Goal: Find specific page/section: Find specific page/section

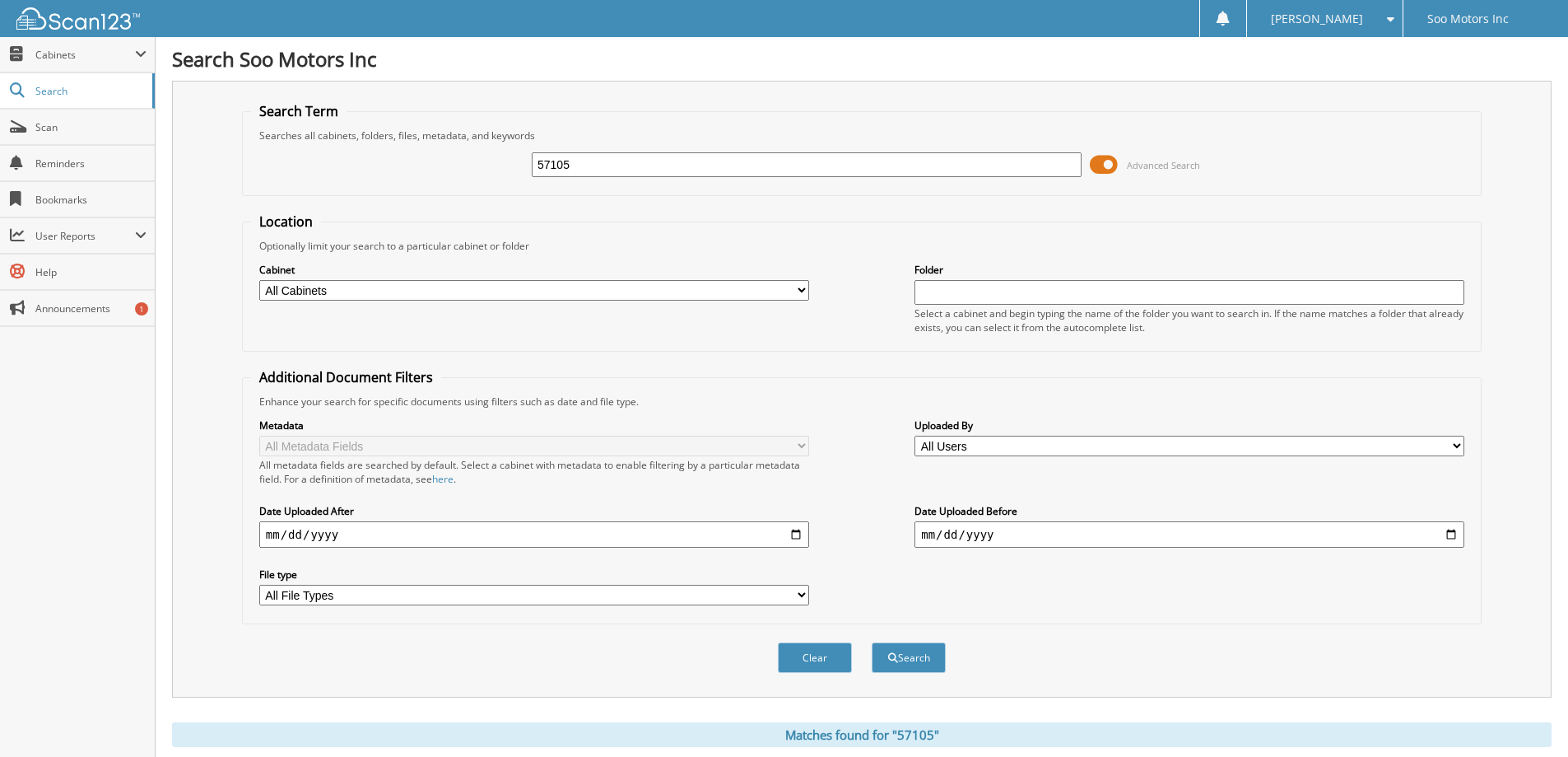
drag, startPoint x: 612, startPoint y: 170, endPoint x: 335, endPoint y: 170, distance: 277.0
click at [335, 170] on div "57105 Advanced Search" at bounding box center [862, 165] width 1221 height 45
type input "64403"
click at [899, 661] on button "Search" at bounding box center [909, 657] width 74 height 30
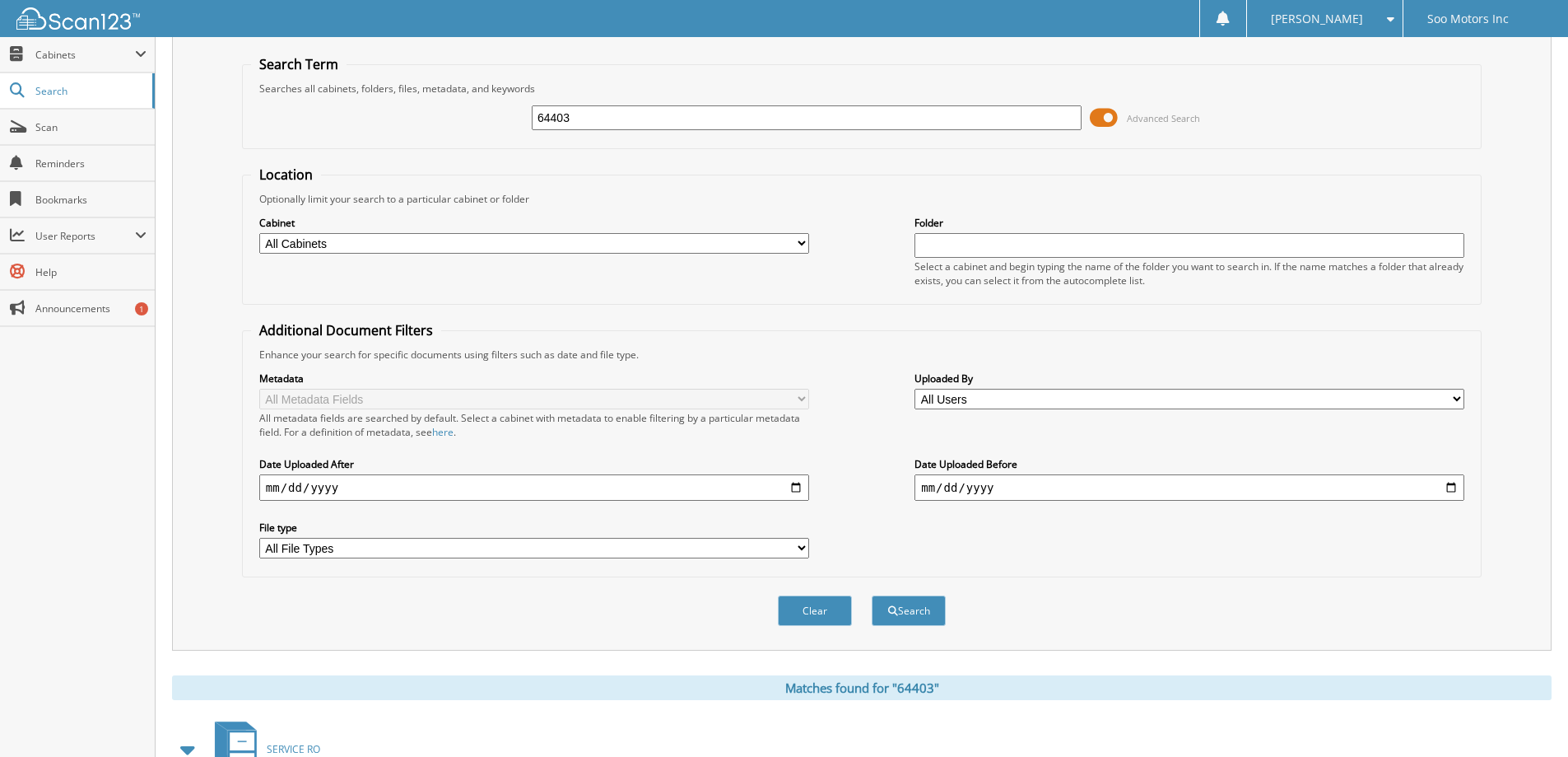
scroll to position [83, 0]
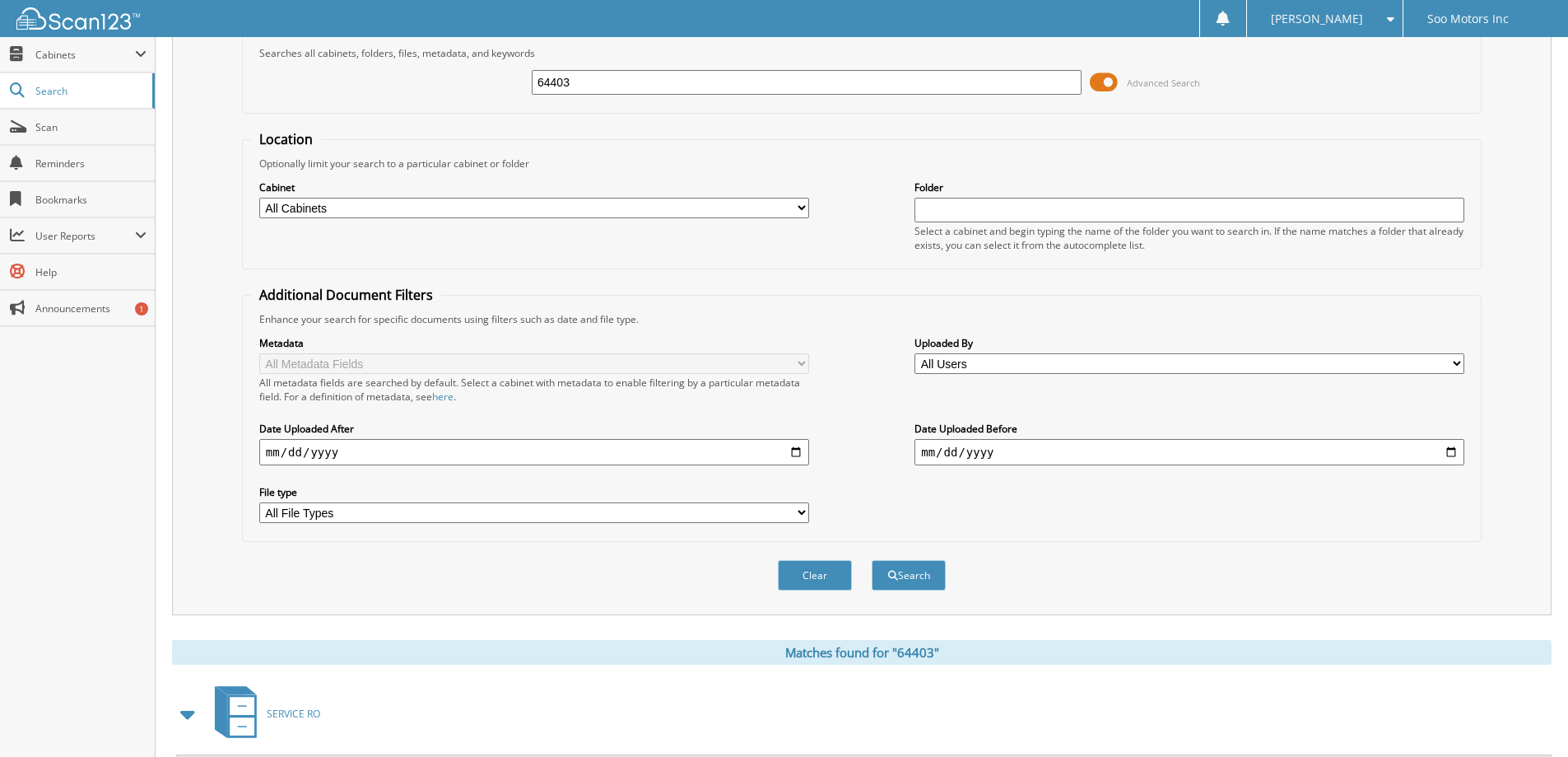
drag, startPoint x: 591, startPoint y: 80, endPoint x: 464, endPoint y: 80, distance: 127.0
click at [464, 80] on div "64403 Advanced Search" at bounding box center [862, 83] width 1221 height 45
type input "[PERSON_NAME]"
click at [903, 586] on button "Search" at bounding box center [909, 575] width 74 height 30
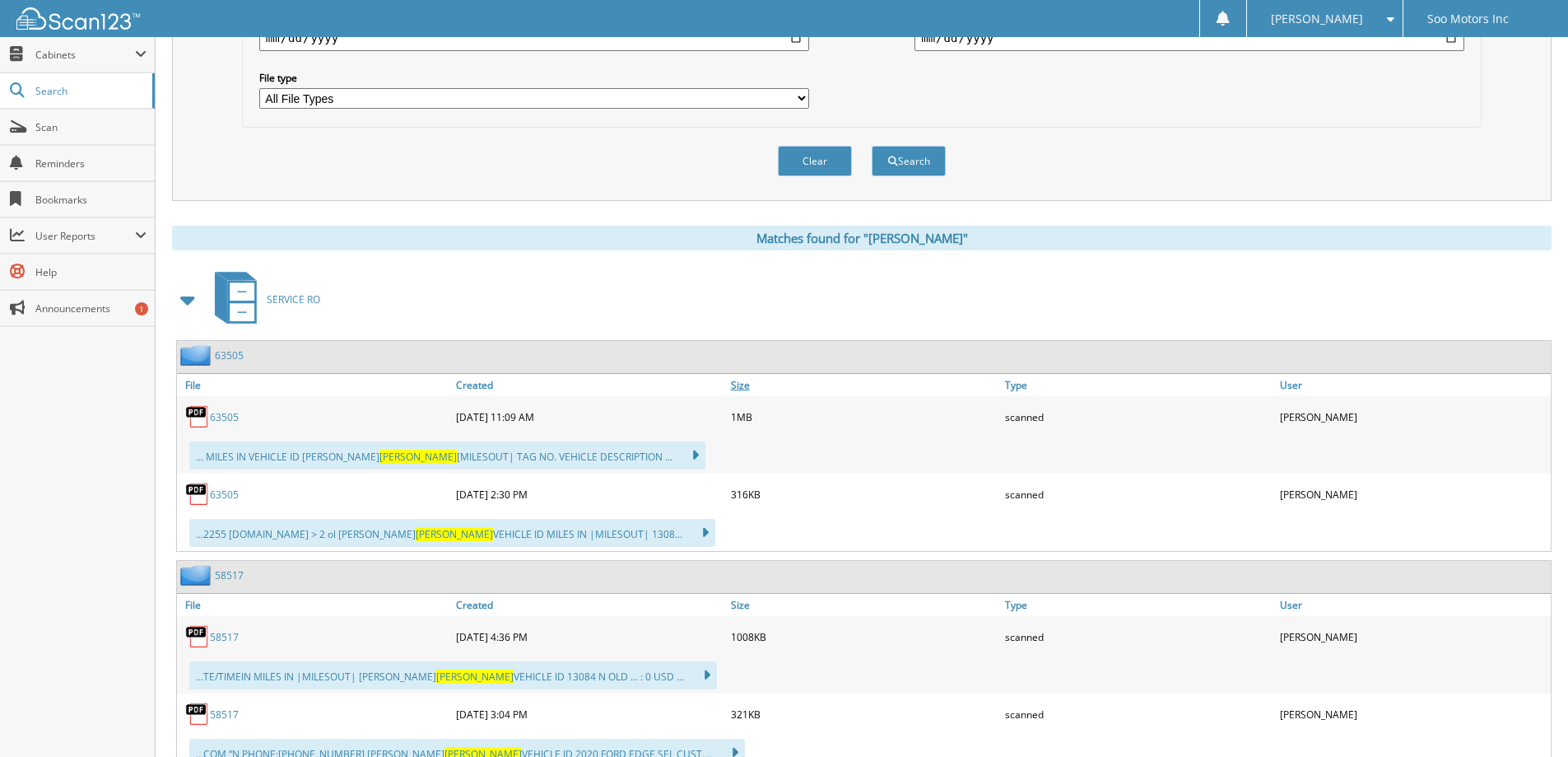
scroll to position [576, 0]
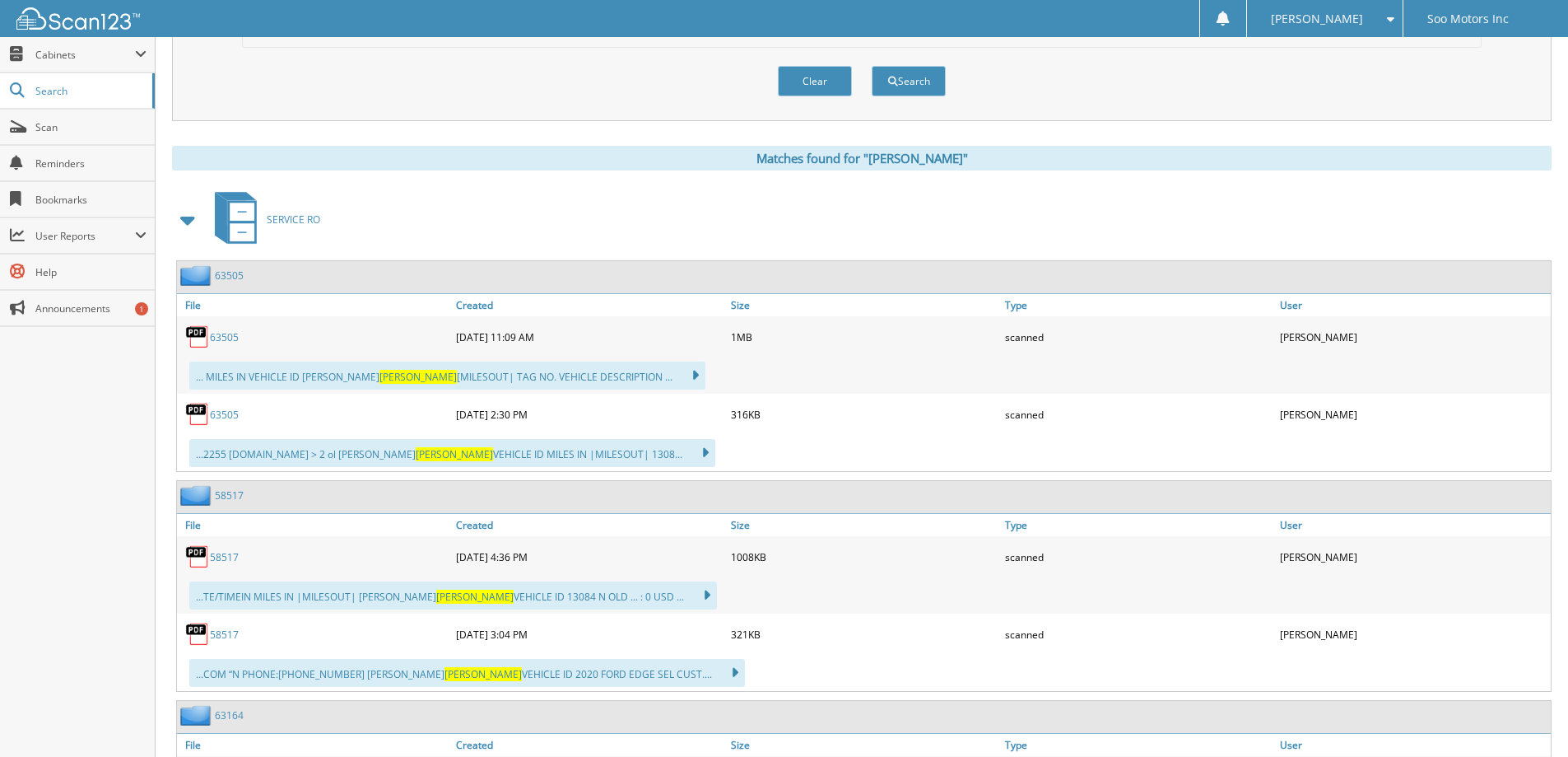
click at [231, 340] on link "63505" at bounding box center [224, 337] width 28 height 14
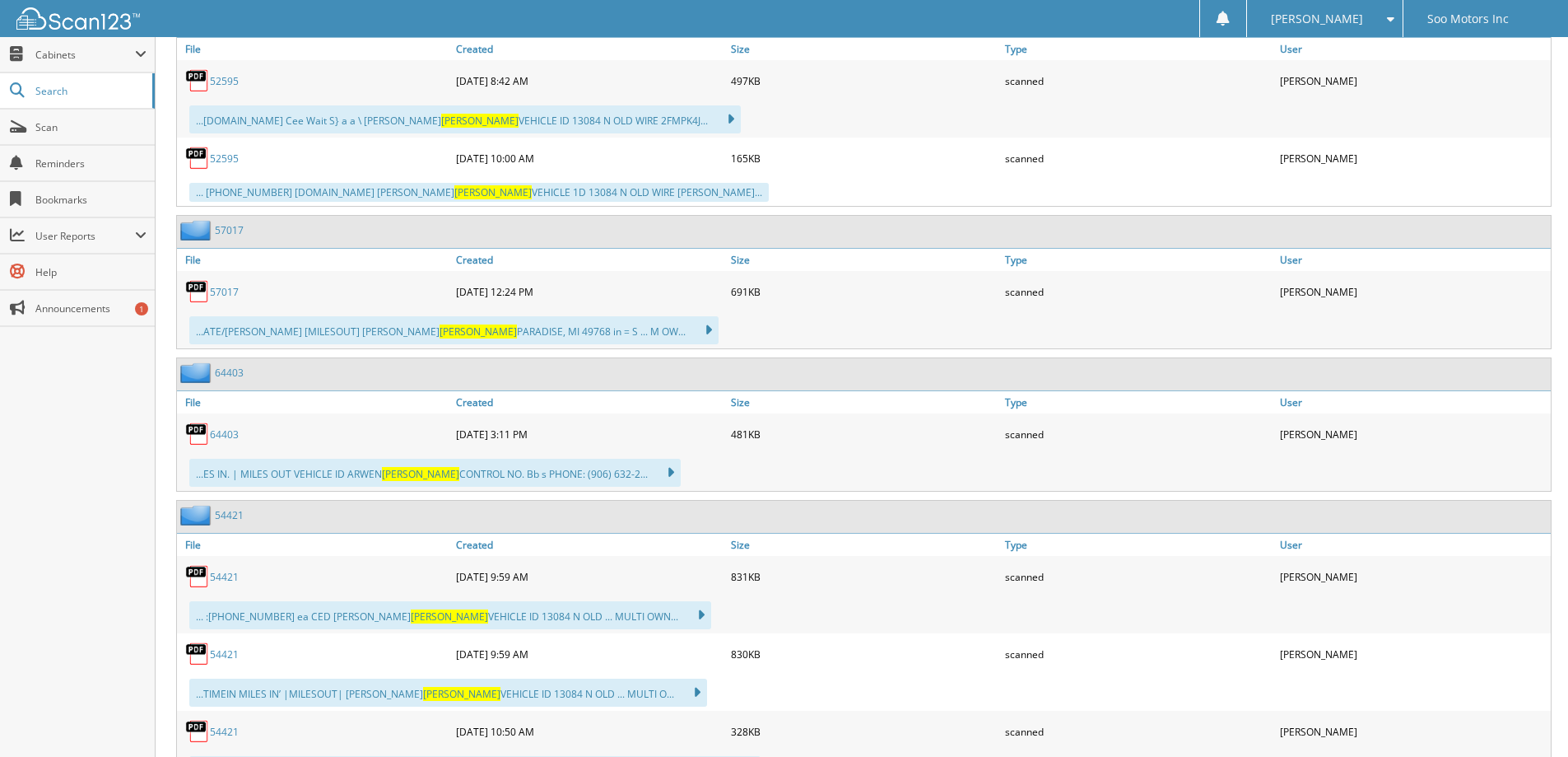
scroll to position [1976, 0]
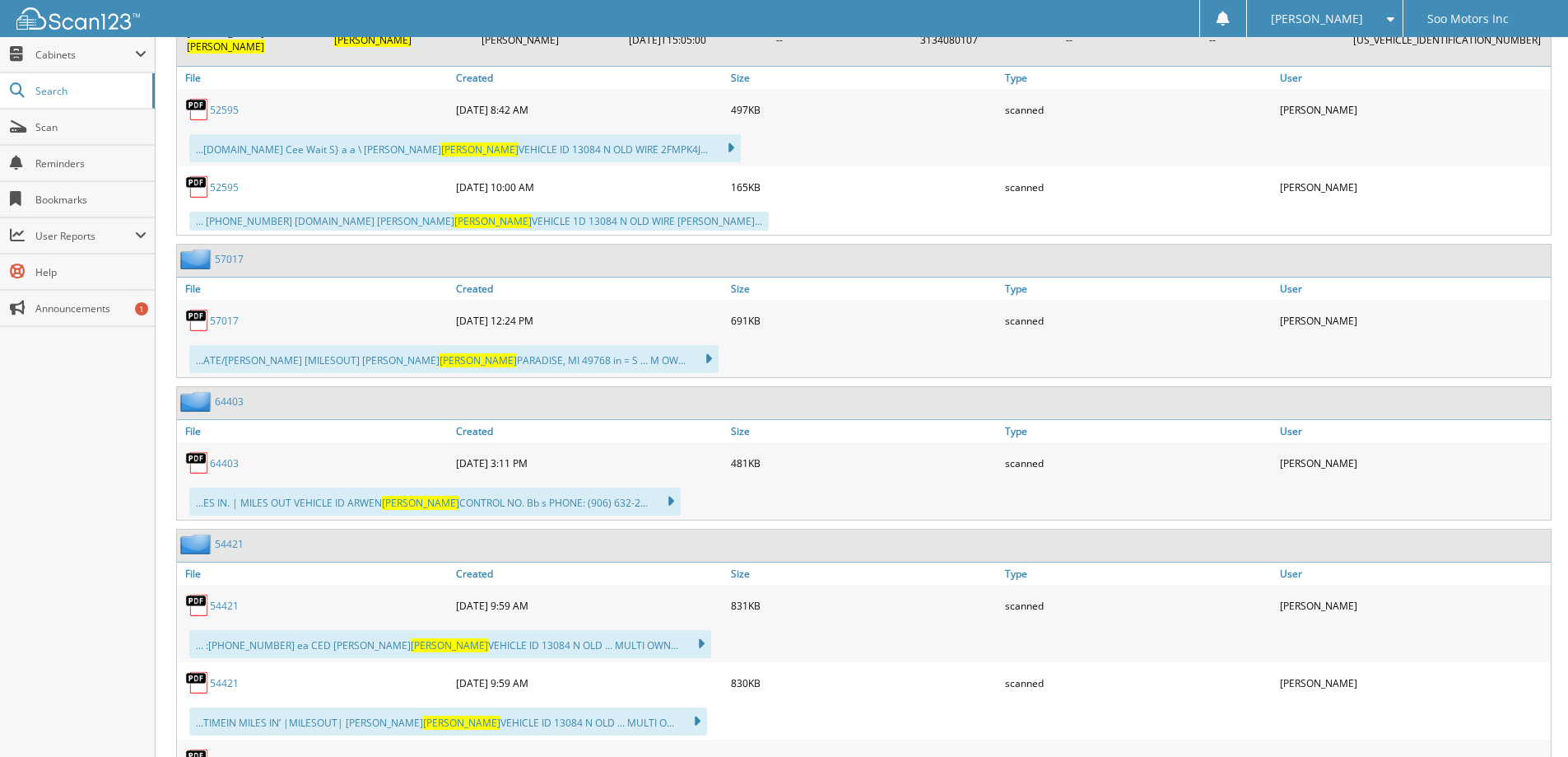
click at [227, 456] on link "64403" at bounding box center [224, 463] width 28 height 14
